Goal: Check status: Check status

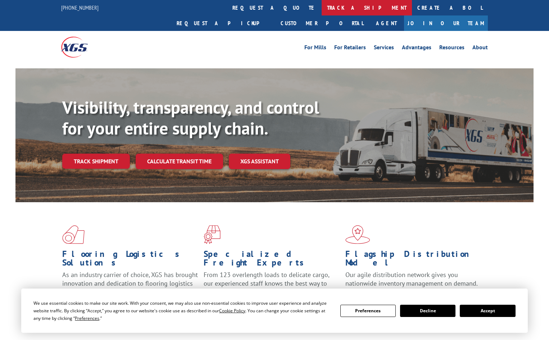
click at [322, 9] on link "track a shipment" at bounding box center [367, 7] width 90 height 15
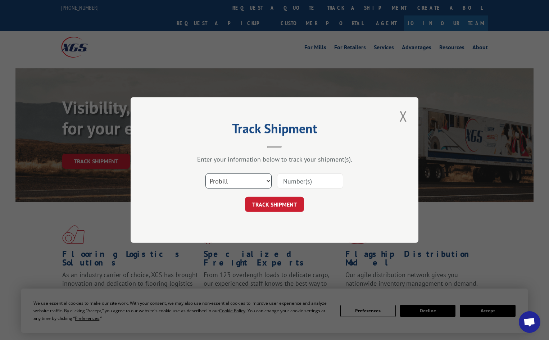
click at [260, 180] on select "Select category... Probill BOL PO" at bounding box center [239, 181] width 66 height 15
click at [206, 174] on select "Select category... Probill BOL PO" at bounding box center [239, 181] width 66 height 15
click at [241, 177] on select "Select category... Probill BOL PO" at bounding box center [239, 181] width 66 height 15
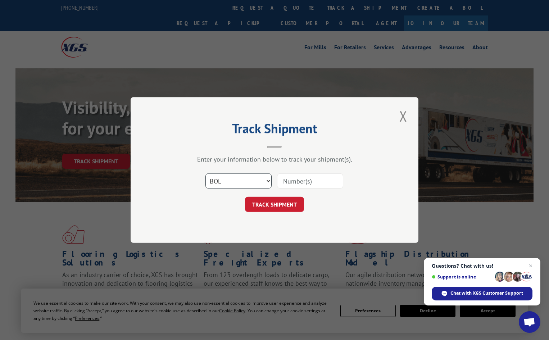
select select "po"
click at [206, 174] on select "Select category... Probill BOL PO" at bounding box center [239, 181] width 66 height 15
paste input "14531962"
type input "14531962"
click at [297, 205] on button "TRACK SHIPMENT" at bounding box center [274, 204] width 59 height 15
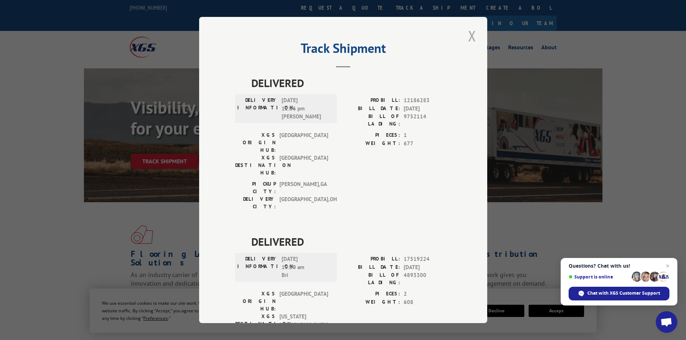
click at [472, 39] on button "Close modal" at bounding box center [472, 36] width 12 height 20
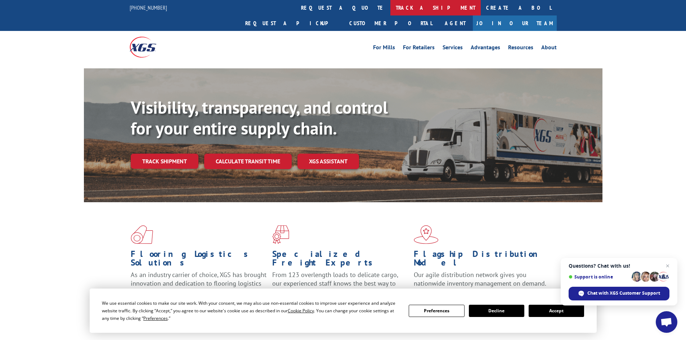
click at [390, 6] on link "track a shipment" at bounding box center [435, 7] width 90 height 15
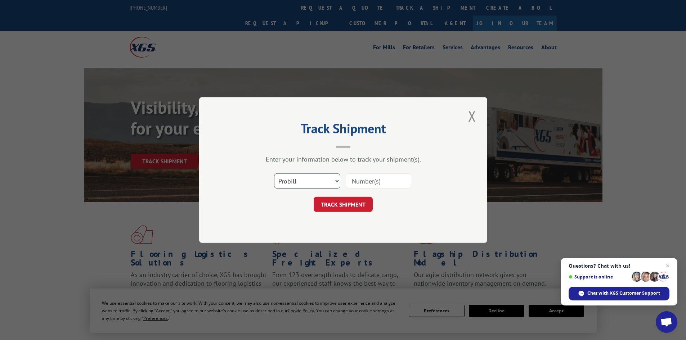
click at [308, 180] on select "Select category... Probill BOL PO" at bounding box center [307, 181] width 66 height 15
select select "po"
click at [274, 174] on select "Select category... Probill BOL PO" at bounding box center [307, 181] width 66 height 15
click at [354, 184] on input at bounding box center [379, 181] width 66 height 15
paste input "14531969"
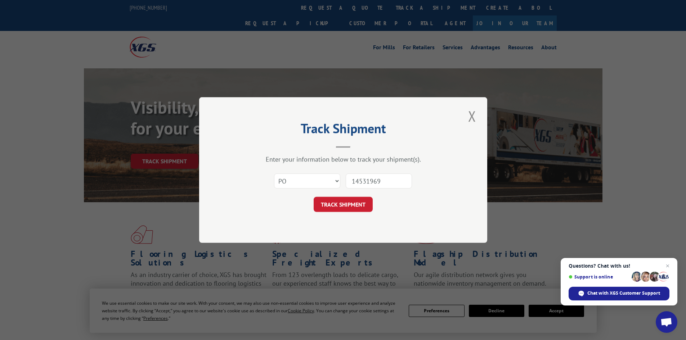
type input "14531969"
click at [351, 213] on div "Track Shipment Enter your information below to track your shipment(s). Select c…" at bounding box center [343, 170] width 288 height 146
click at [355, 206] on button "TRACK SHIPMENT" at bounding box center [343, 204] width 59 height 15
